Goal: Obtain resource: Obtain resource

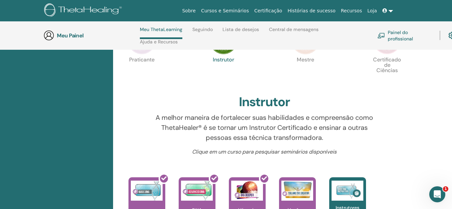
scroll to position [196, 0]
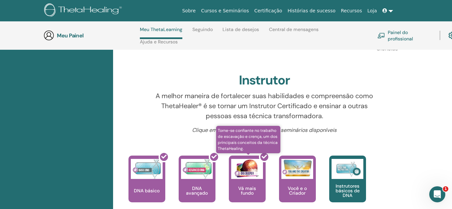
click at [245, 176] on div at bounding box center [251, 182] width 37 height 60
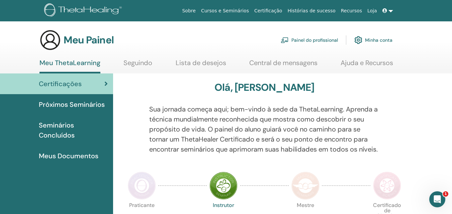
click at [375, 37] on font "Minha conta" at bounding box center [378, 40] width 27 height 6
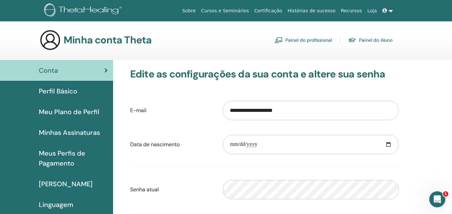
click at [376, 41] on font "Painel do Aluno" at bounding box center [375, 40] width 33 height 6
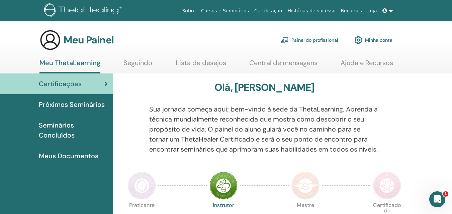
click at [78, 154] on font "Meus Documentos" at bounding box center [69, 156] width 60 height 9
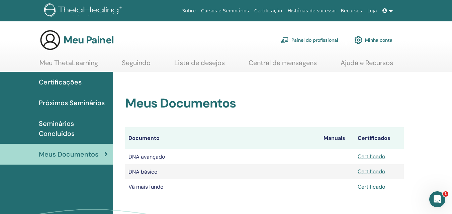
click at [381, 185] on font "Certificado" at bounding box center [371, 187] width 27 height 7
